Goal: Task Accomplishment & Management: Complete application form

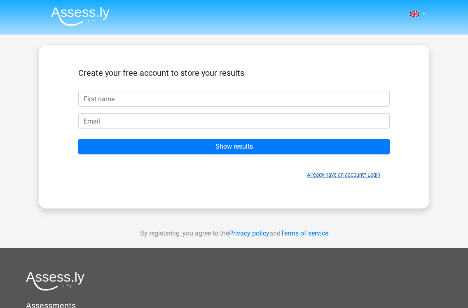
click at [320, 176] on link "Already have an account? Login" at bounding box center [343, 175] width 73 height 6
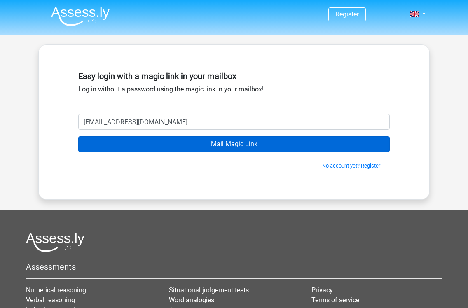
type input "roseslocock@gmail.com"
click at [234, 144] on input "Mail Magic Link" at bounding box center [233, 144] width 311 height 16
